Goal: Task Accomplishment & Management: Manage account settings

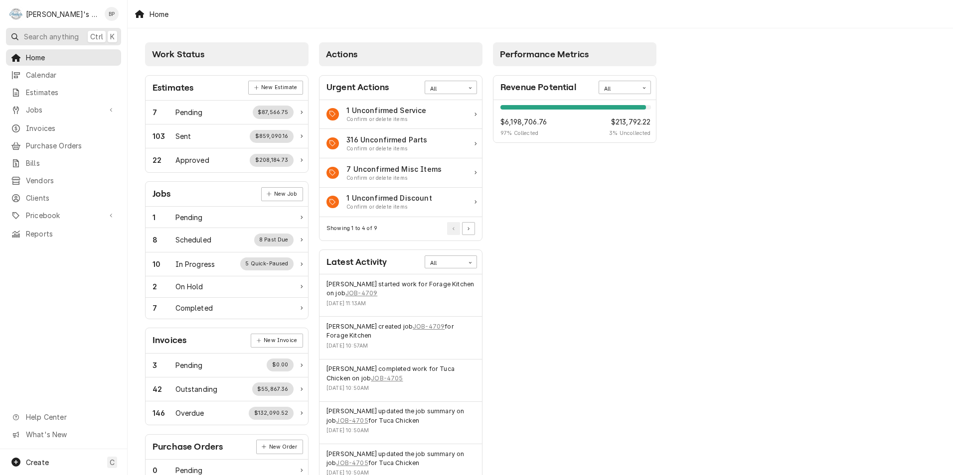
click at [71, 37] on span "Search anything" at bounding box center [51, 36] width 55 height 10
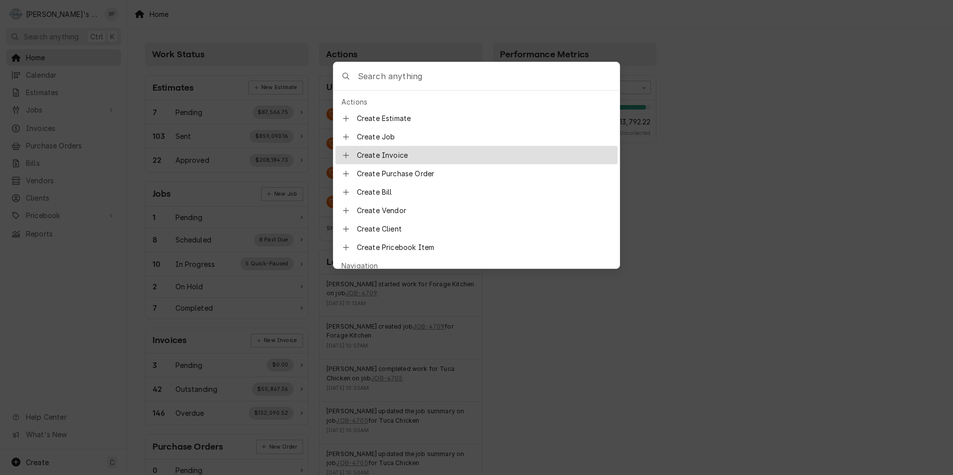
click at [364, 152] on span "Create Invoice" at bounding box center [484, 155] width 255 height 10
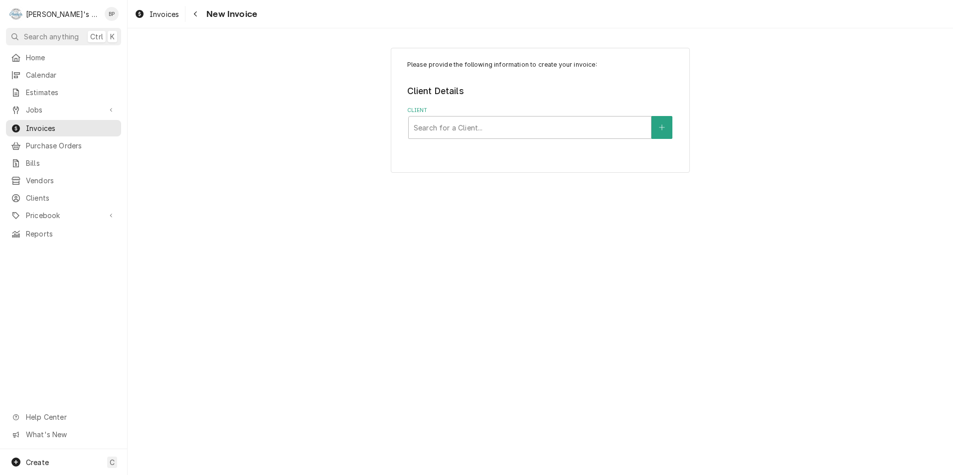
drag, startPoint x: 61, startPoint y: 36, endPoint x: 61, endPoint y: 31, distance: 5.5
click at [61, 31] on span "Search anything" at bounding box center [51, 36] width 55 height 10
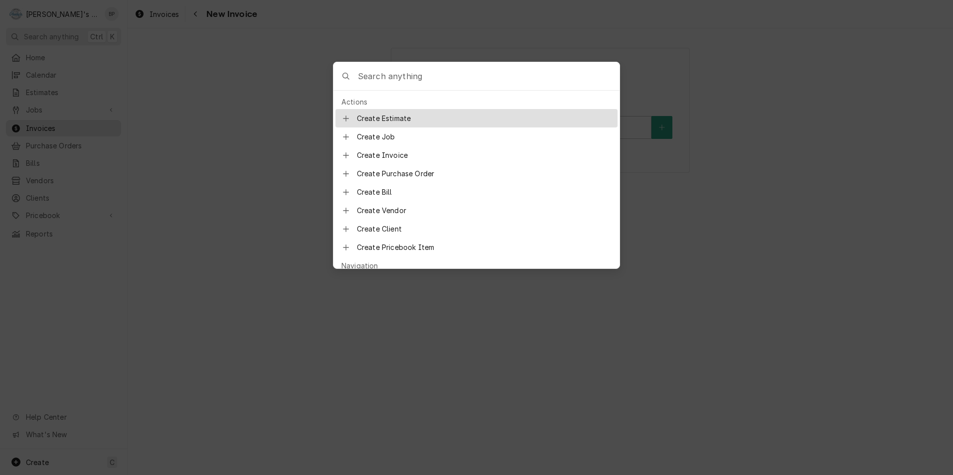
click at [165, 61] on body "R Rudy's Commercial Refrigeration BP Search anything Ctrl K Home Calendar Estim…" at bounding box center [476, 237] width 953 height 475
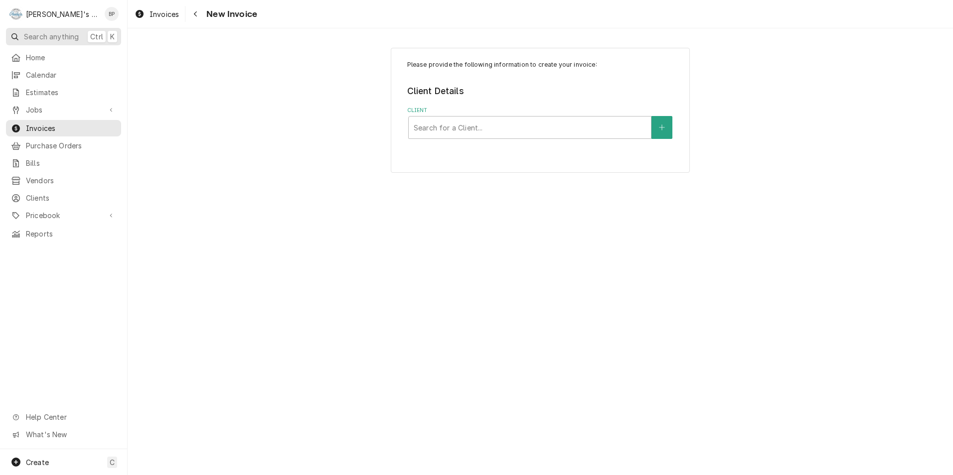
click at [61, 32] on span "Search anything" at bounding box center [51, 36] width 55 height 10
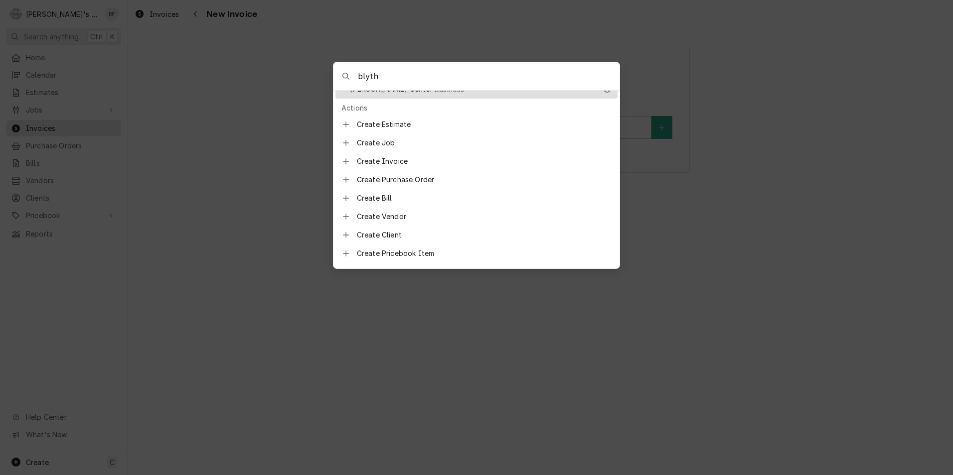
scroll to position [183, 0]
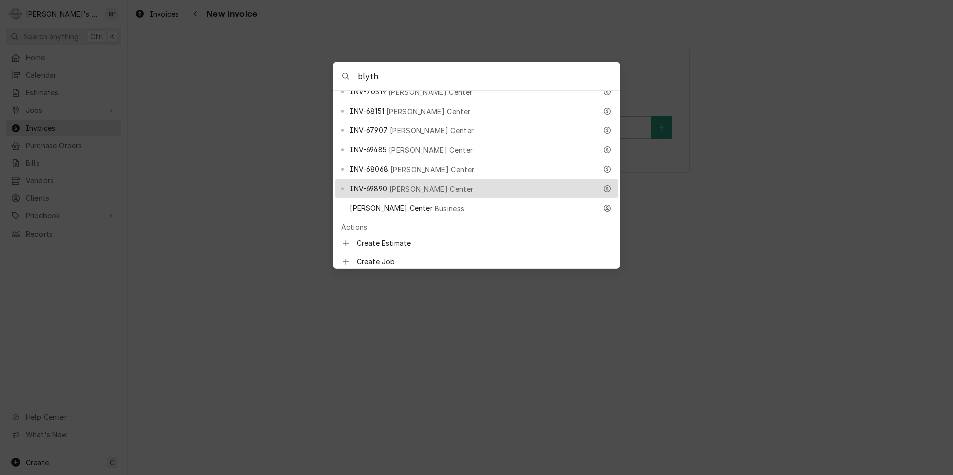
type input "blyth"
click at [429, 183] on div "INV-69890 Viola Blythe Center" at bounding box center [473, 188] width 246 height 11
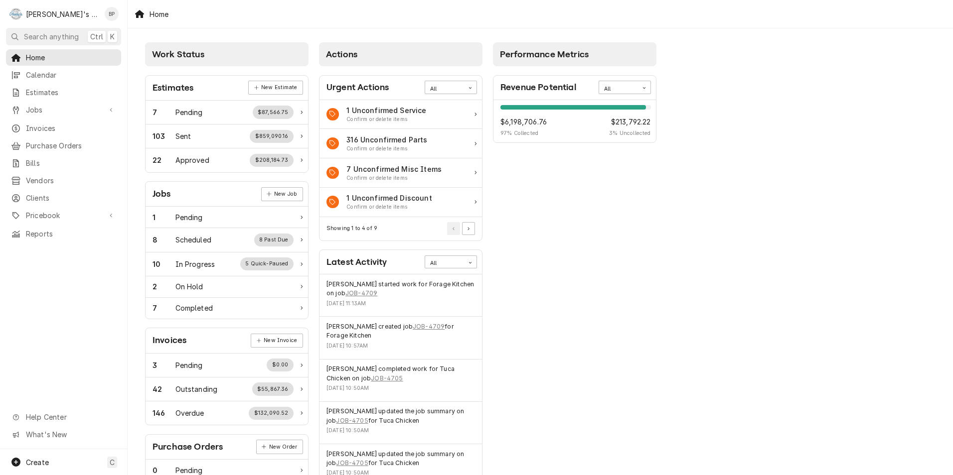
click at [204, 54] on span "Work Status" at bounding box center [178, 54] width 52 height 10
click at [202, 14] on div "Home" at bounding box center [540, 14] width 825 height 28
click at [39, 56] on span "Home" at bounding box center [71, 57] width 90 height 10
drag, startPoint x: 466, startPoint y: 226, endPoint x: 36, endPoint y: 104, distance: 446.9
click at [36, 105] on span "Jobs" at bounding box center [63, 110] width 75 height 10
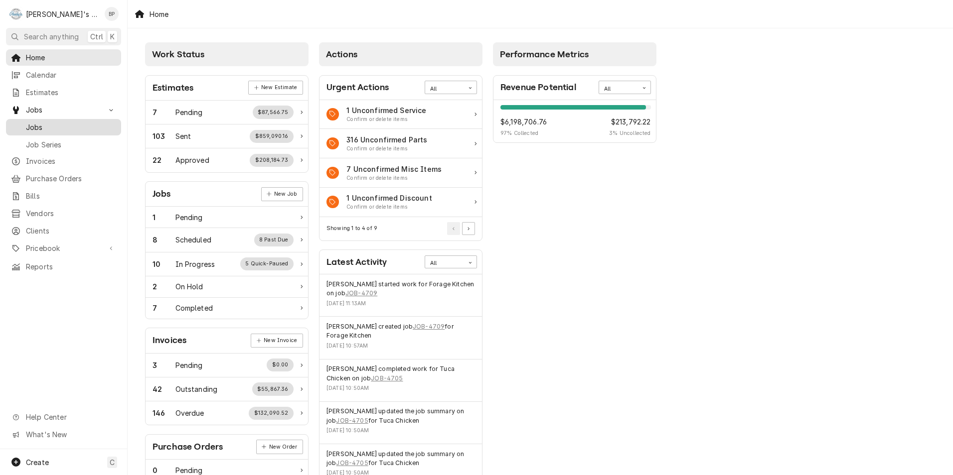
click at [33, 122] on span "Jobs" at bounding box center [71, 127] width 90 height 10
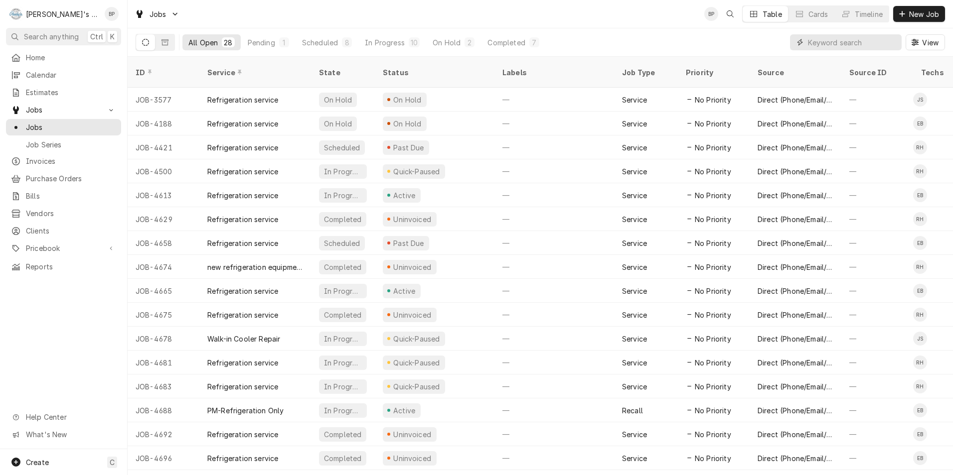
click at [835, 46] on input "Dynamic Content Wrapper" at bounding box center [852, 42] width 89 height 16
click at [835, 45] on input "Dynamic Content Wrapper" at bounding box center [852, 42] width 89 height 16
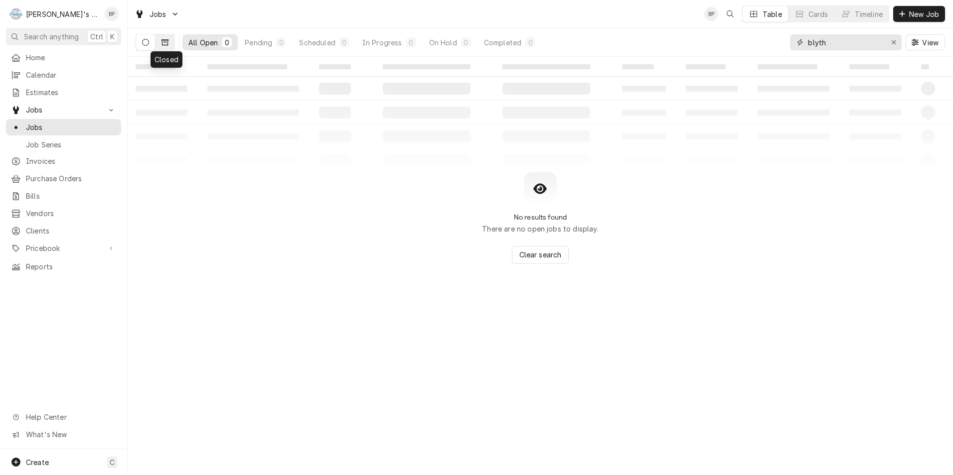
type input "blyth"
click at [164, 39] on icon "Dynamic Content Wrapper" at bounding box center [164, 42] width 7 height 6
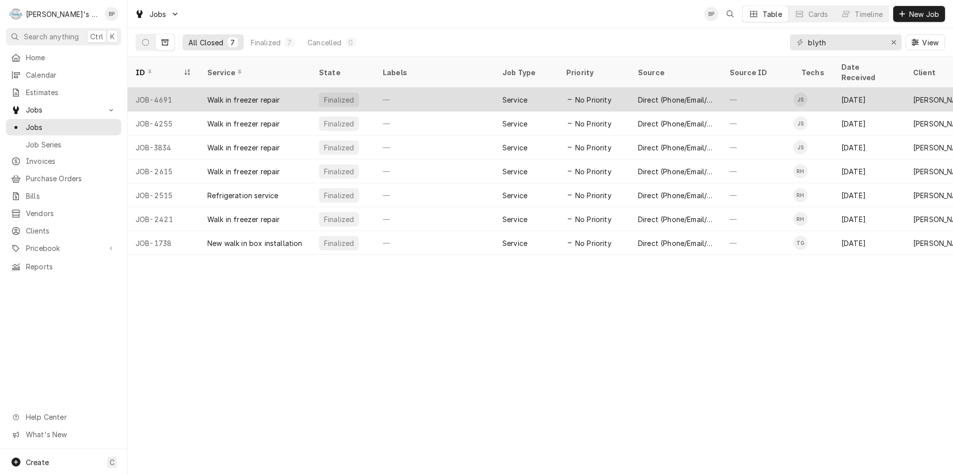
click at [273, 95] on div "Walk in freezer repair" at bounding box center [243, 100] width 73 height 10
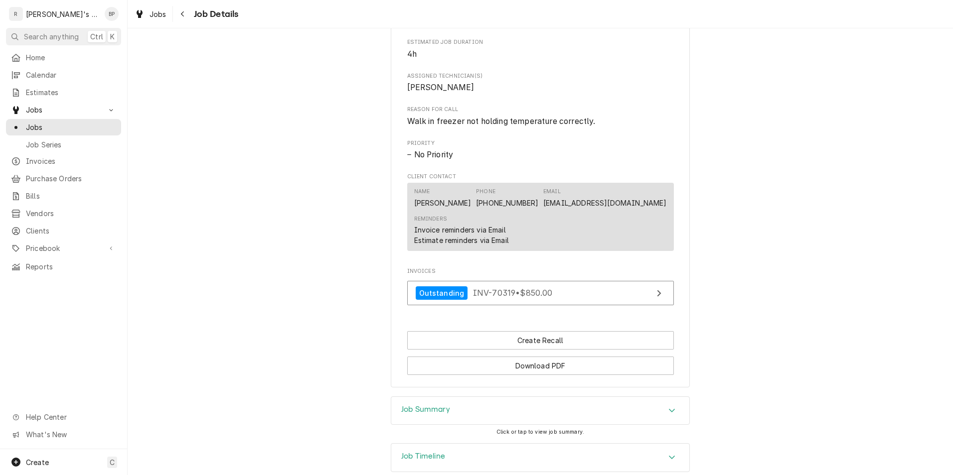
scroll to position [473, 0]
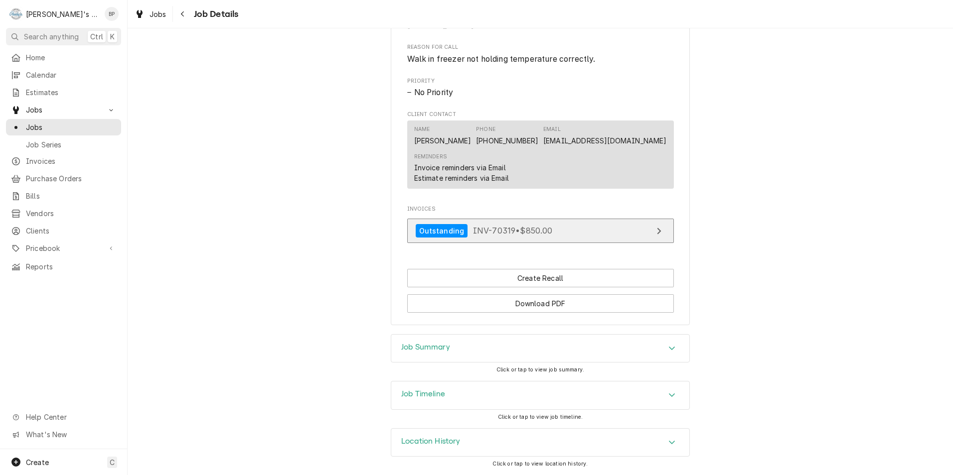
click at [445, 232] on div "Outstanding" at bounding box center [441, 230] width 52 height 13
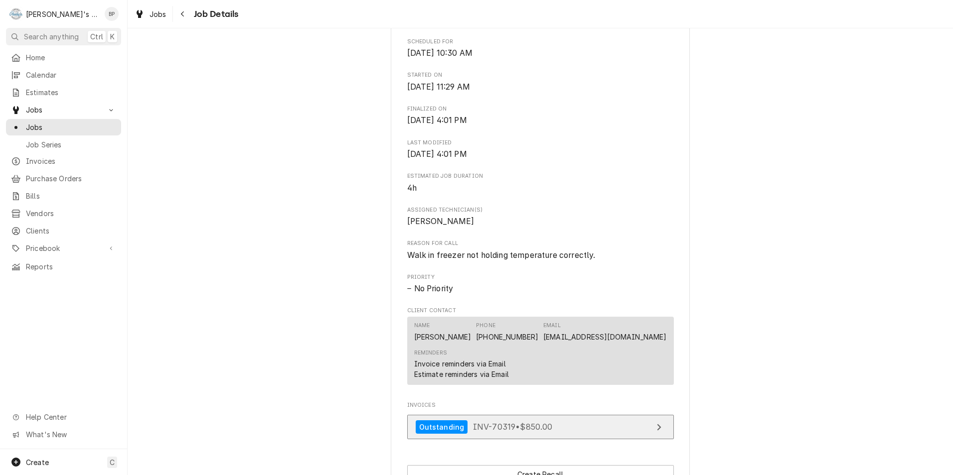
scroll to position [0, 0]
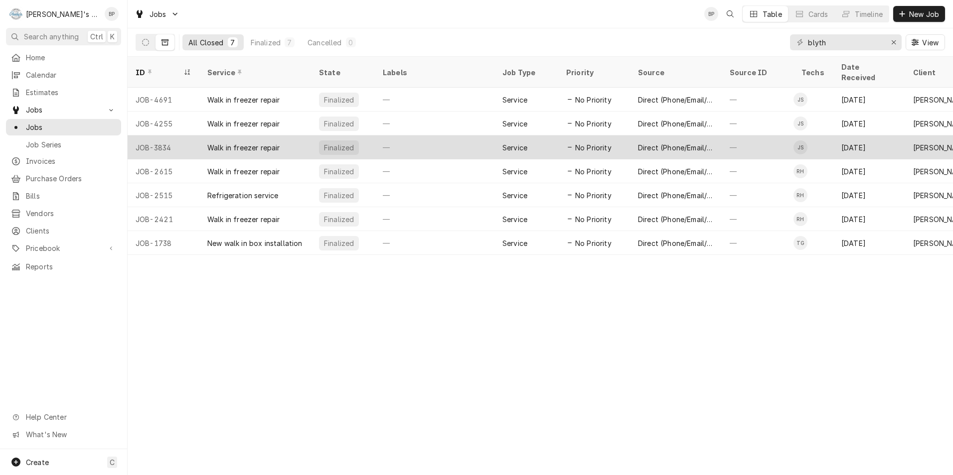
click at [242, 142] on div "Walk in freezer repair" at bounding box center [243, 147] width 73 height 10
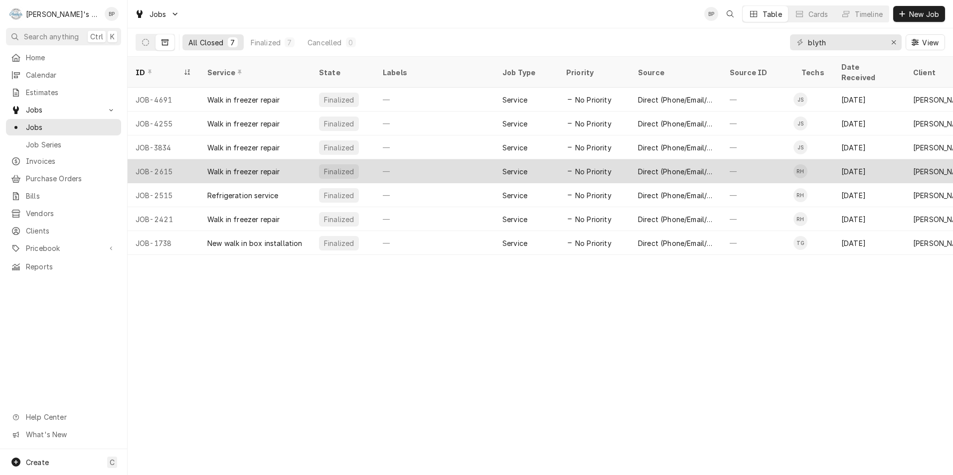
click at [527, 166] on div "Service" at bounding box center [514, 171] width 25 height 10
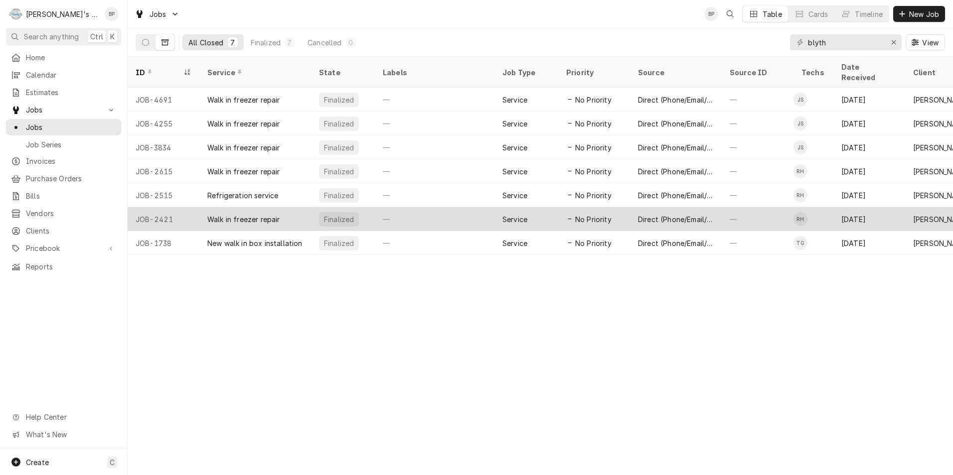
click at [288, 207] on div "Walk in freezer repair" at bounding box center [255, 219] width 112 height 24
click at [274, 214] on div "Walk in freezer repair" at bounding box center [243, 219] width 73 height 10
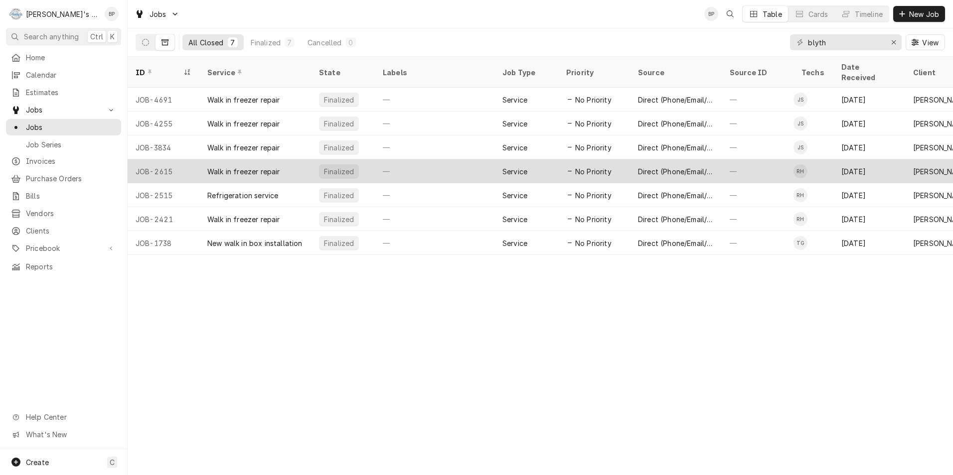
click at [304, 159] on div "Walk in freezer repair" at bounding box center [255, 171] width 112 height 24
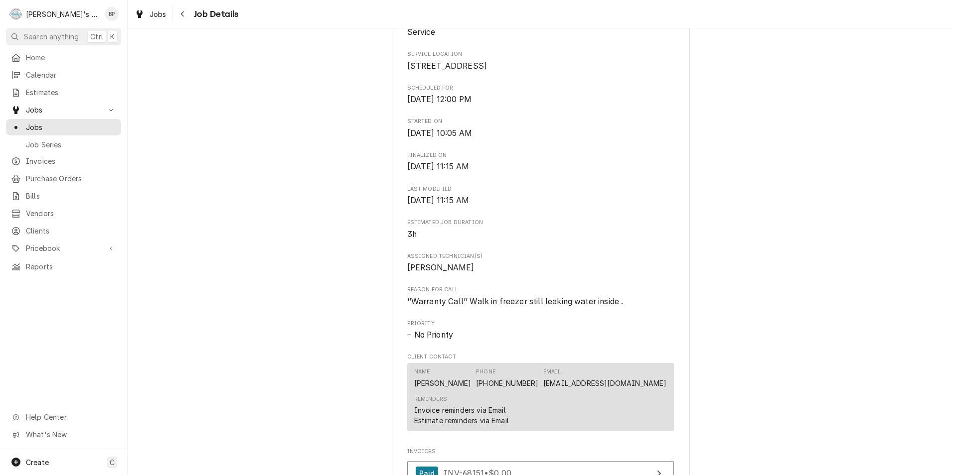
scroll to position [24, 0]
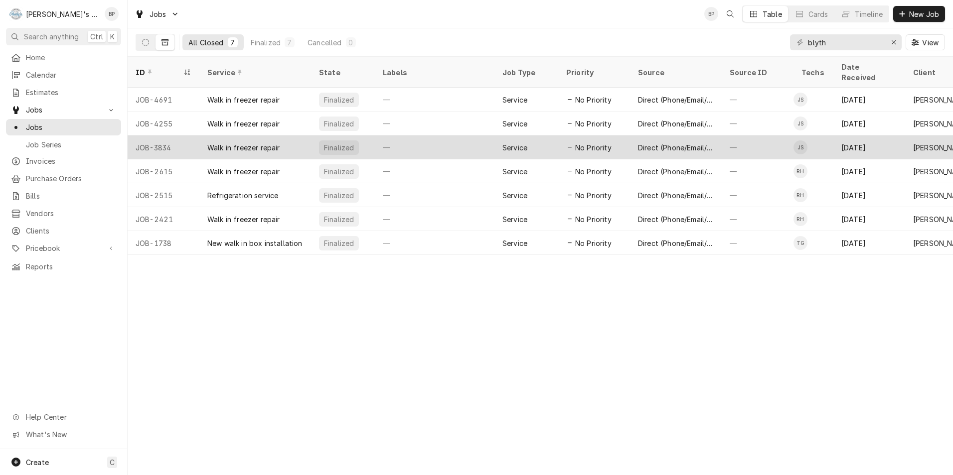
click at [263, 142] on div "Walk in freezer repair" at bounding box center [243, 147] width 73 height 10
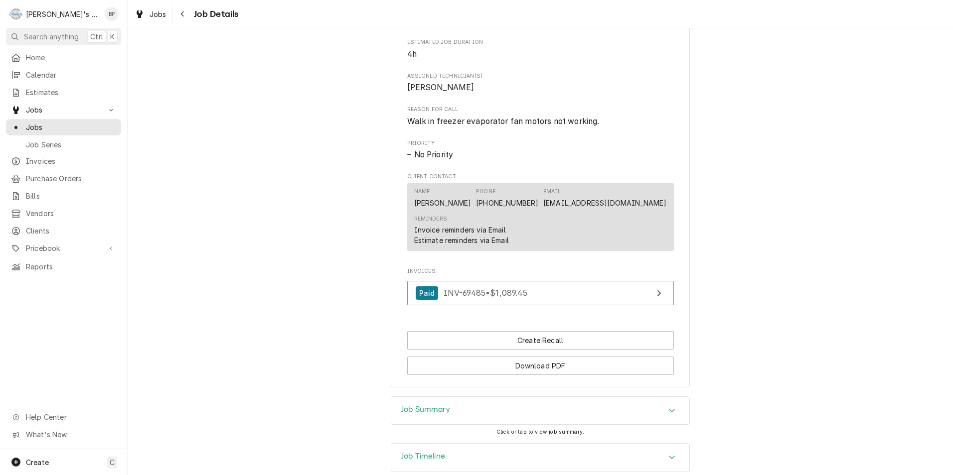
scroll to position [473, 0]
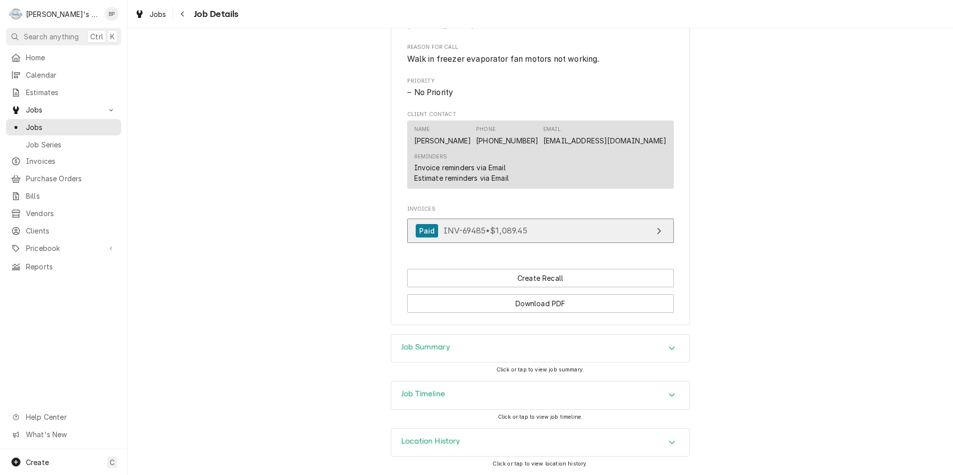
click at [425, 226] on div "Paid" at bounding box center [426, 230] width 23 height 13
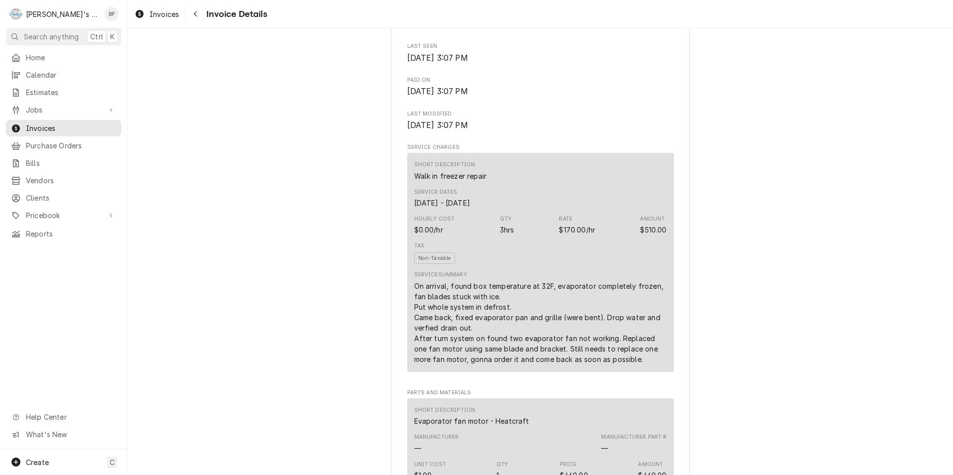
scroll to position [648, 0]
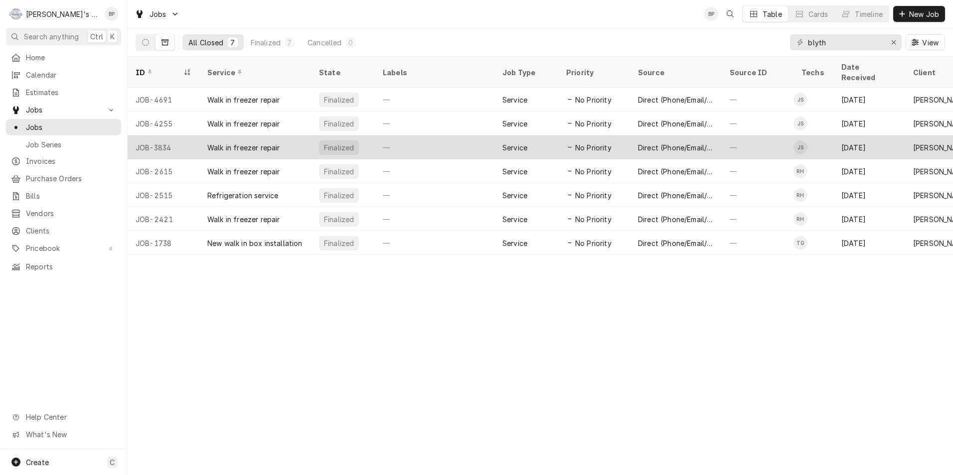
click at [238, 142] on div "Walk in freezer repair" at bounding box center [243, 147] width 73 height 10
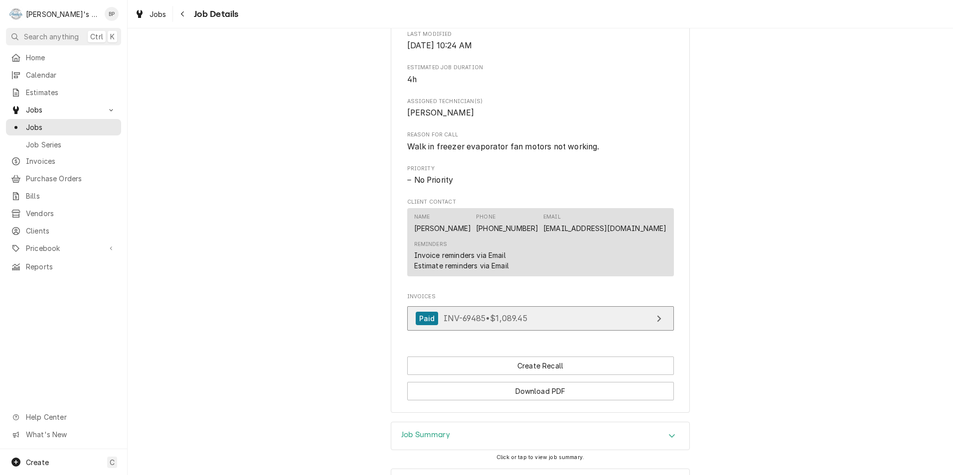
scroll to position [273, 0]
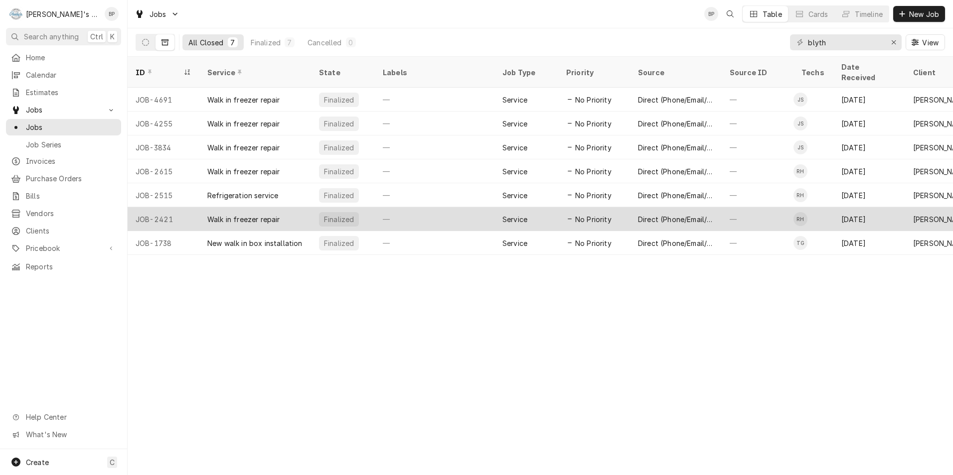
click at [253, 214] on div "Walk in freezer repair" at bounding box center [243, 219] width 73 height 10
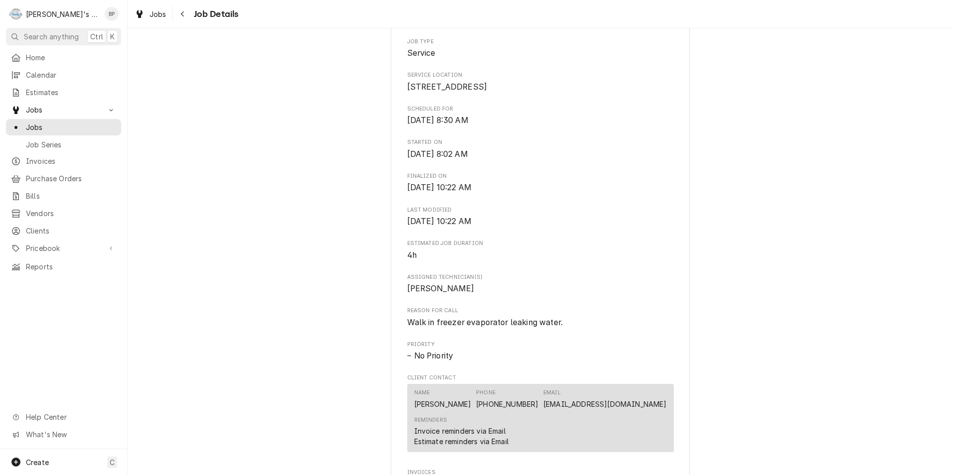
scroll to position [24, 0]
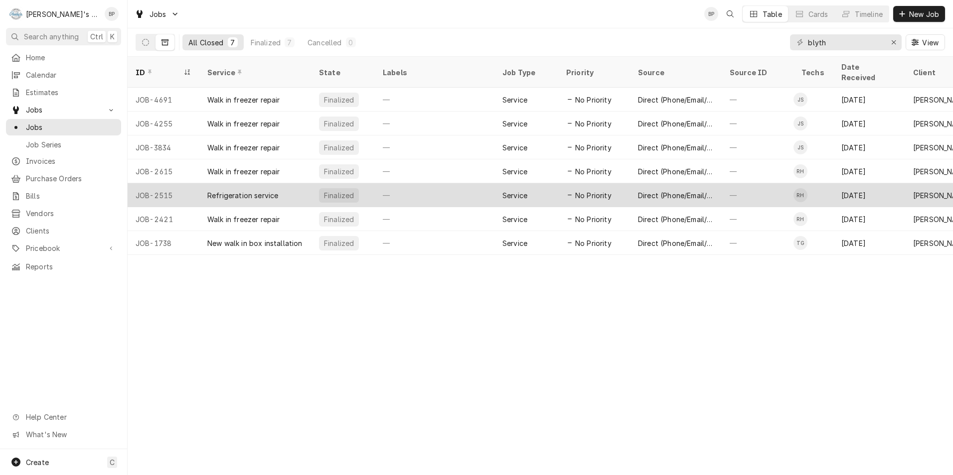
click at [291, 183] on div "Refrigeration service" at bounding box center [255, 195] width 112 height 24
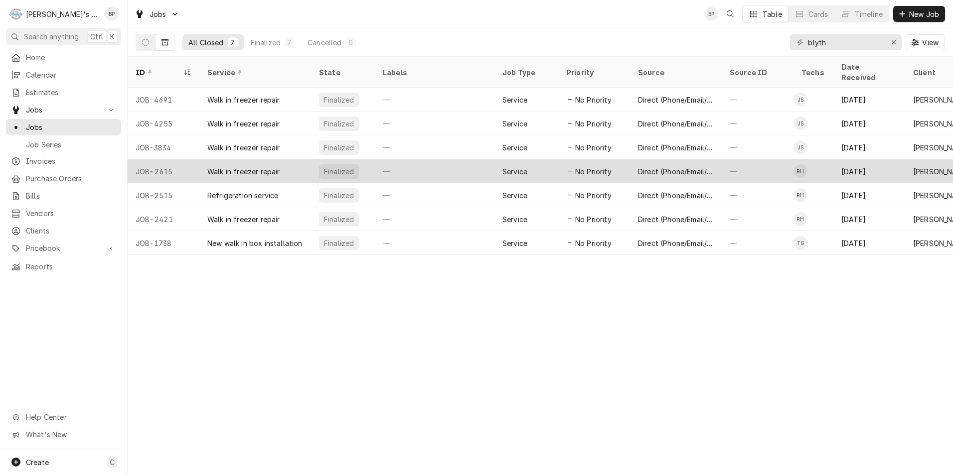
click at [249, 166] on div "Walk in freezer repair" at bounding box center [243, 171] width 73 height 10
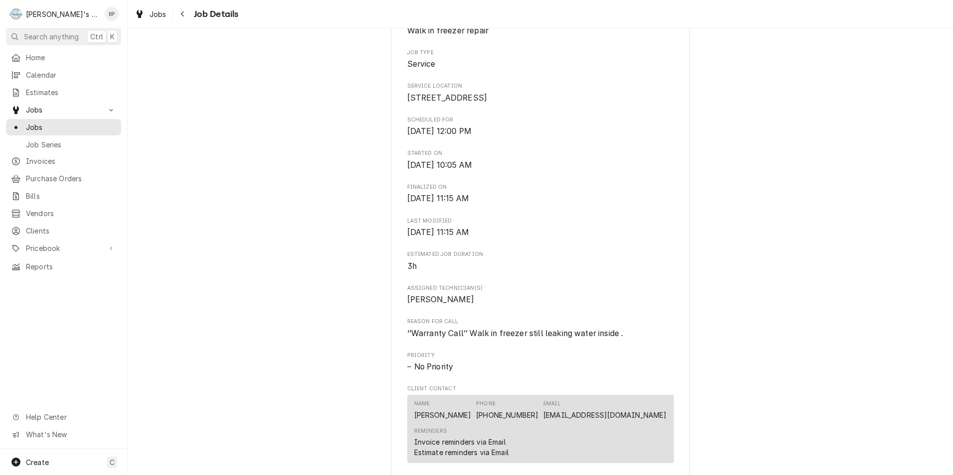
scroll to position [399, 0]
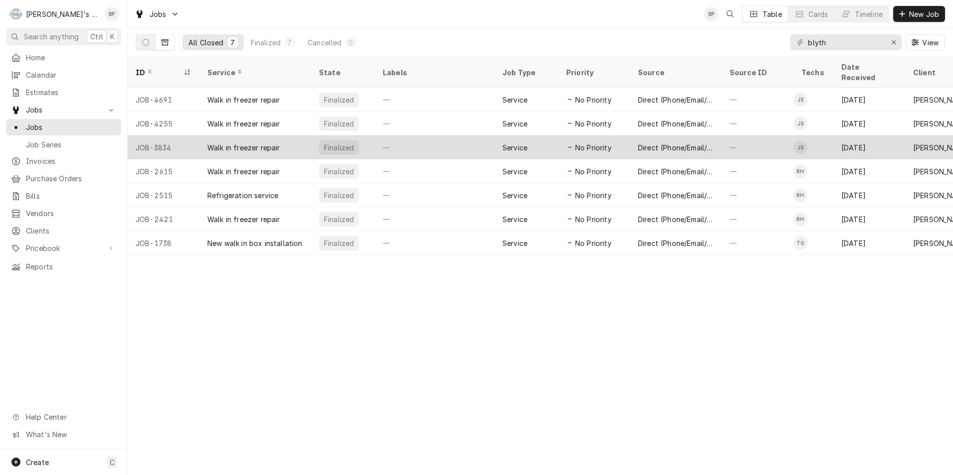
click at [268, 142] on div "Walk in freezer repair" at bounding box center [243, 147] width 73 height 10
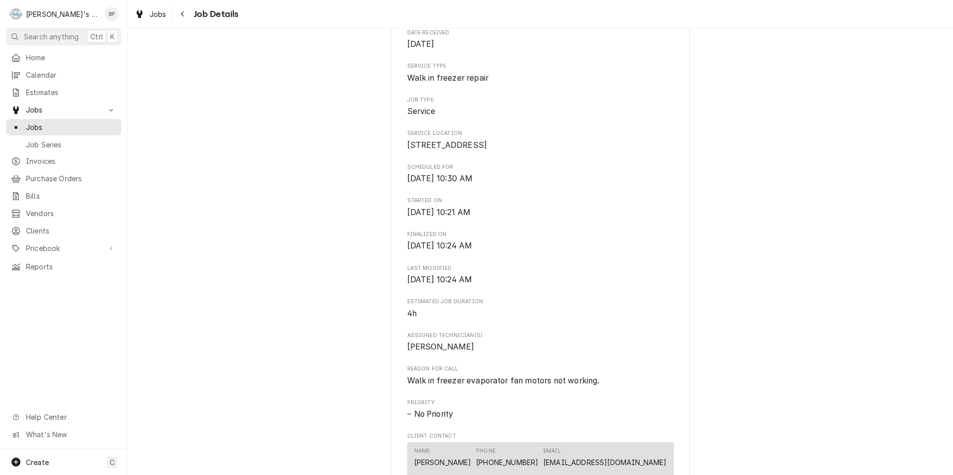
scroll to position [299, 0]
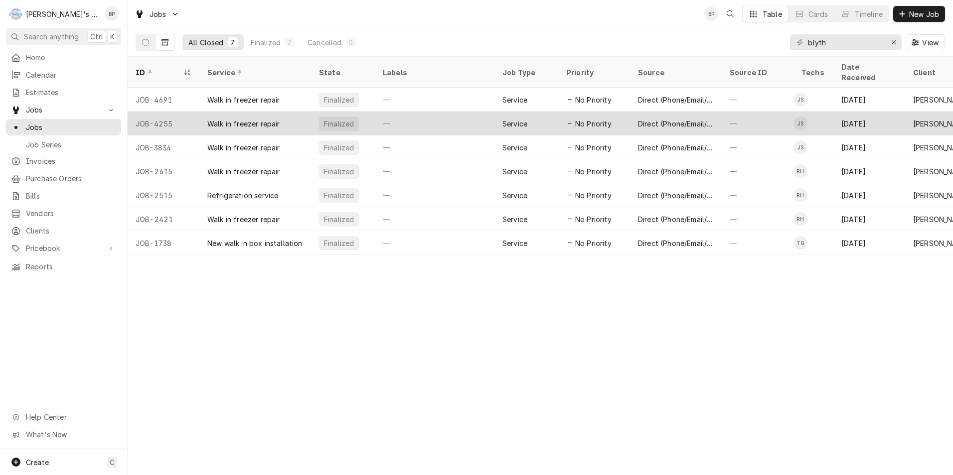
click at [518, 119] on div "Service" at bounding box center [514, 124] width 25 height 10
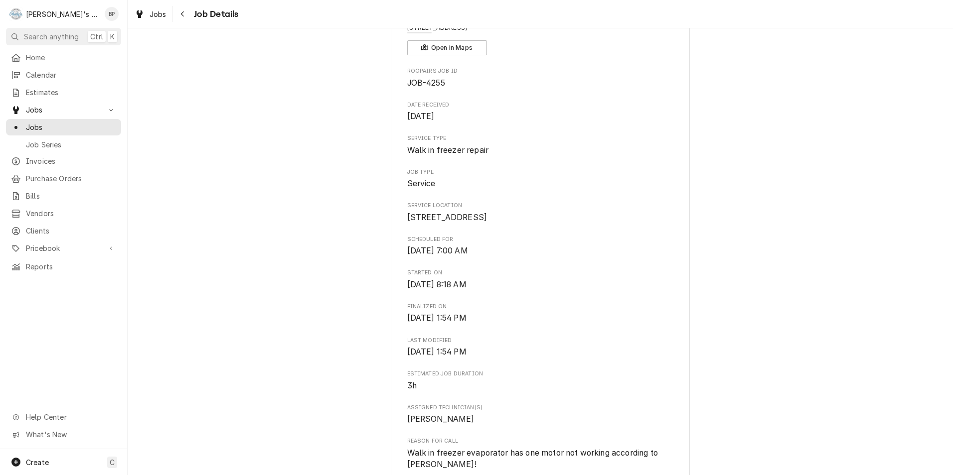
scroll to position [149, 0]
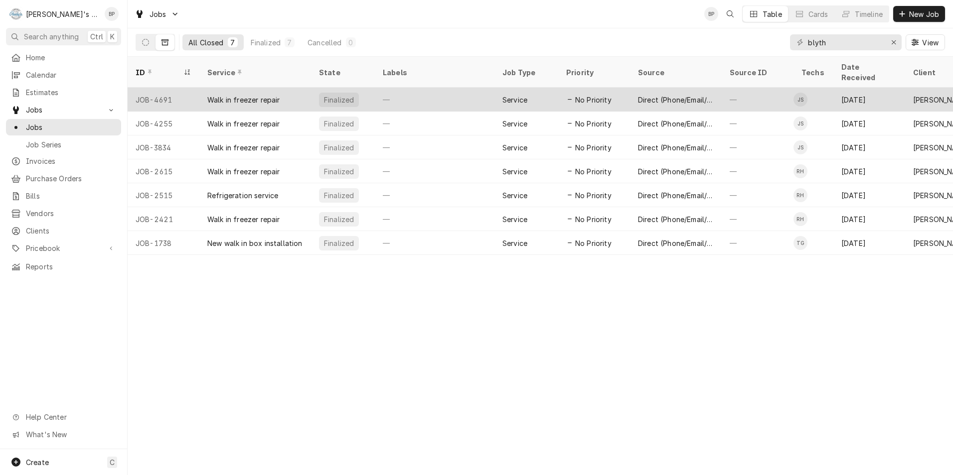
click at [237, 95] on div "Walk in freezer repair" at bounding box center [243, 100] width 73 height 10
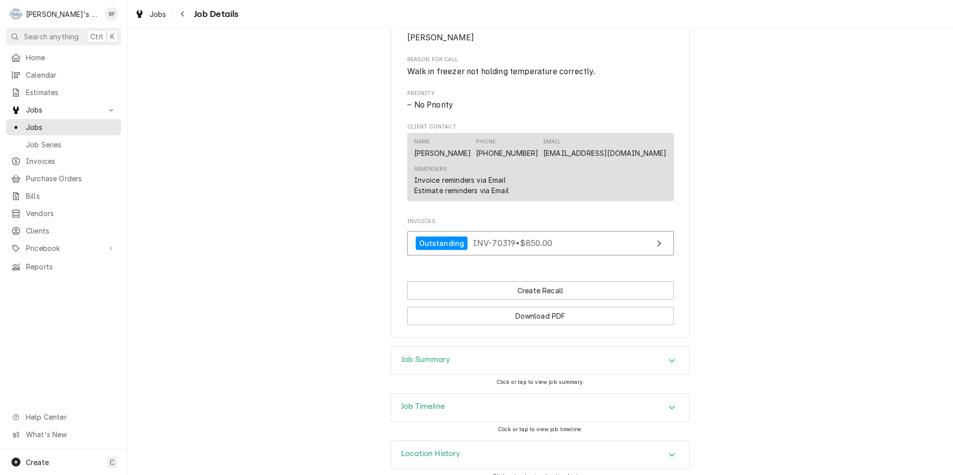
scroll to position [473, 0]
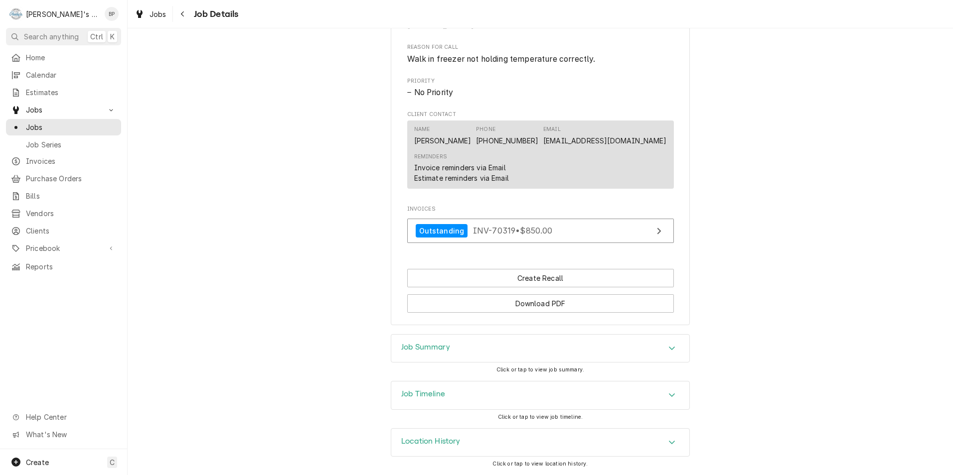
drag, startPoint x: 332, startPoint y: 169, endPoint x: 331, endPoint y: 163, distance: 6.0
